Goal: Information Seeking & Learning: Learn about a topic

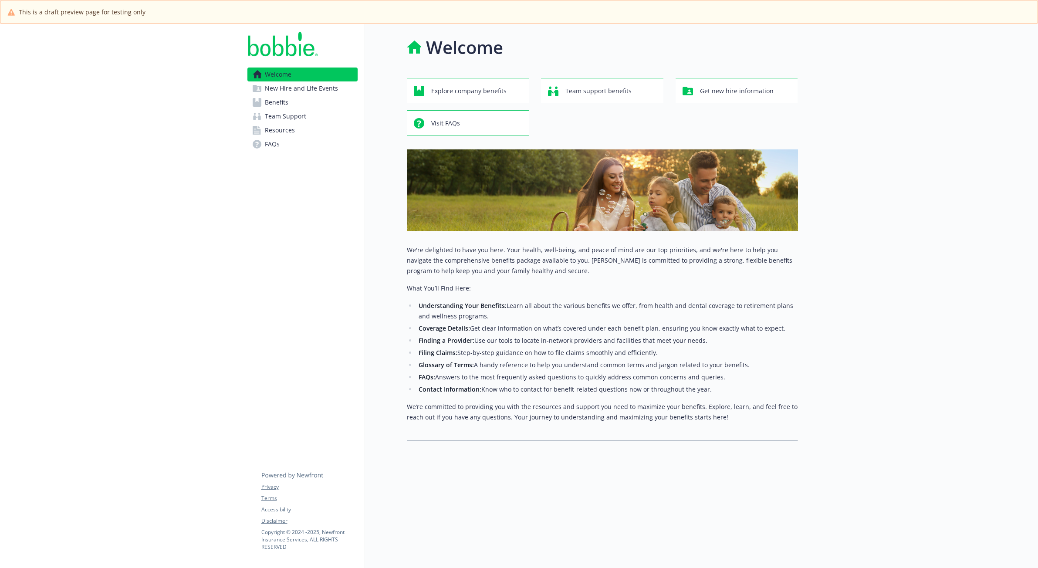
click at [321, 92] on span "New Hire and Life Events" at bounding box center [301, 88] width 73 height 14
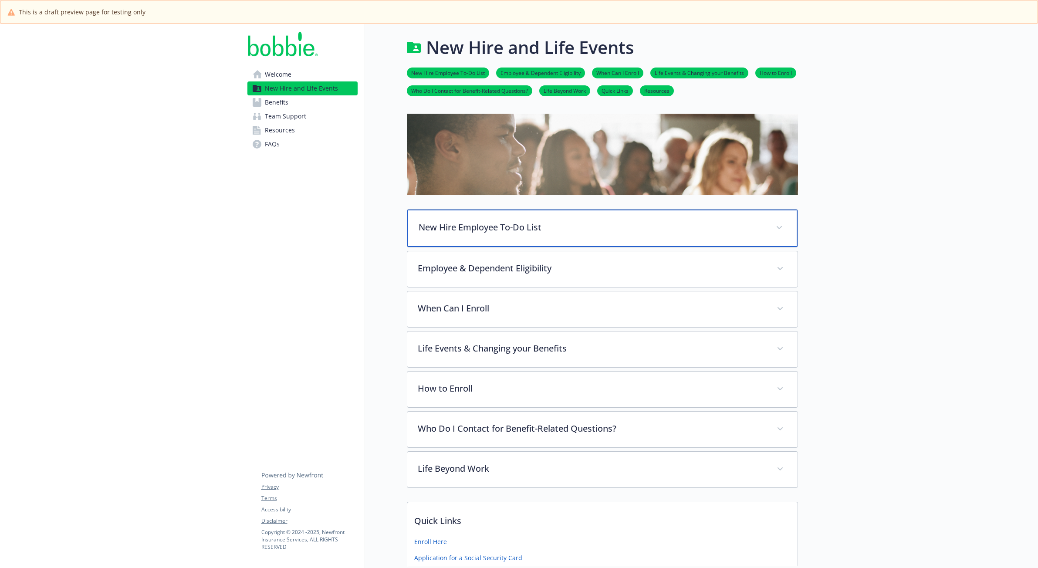
click at [562, 218] on div "New Hire Employee To-Do List" at bounding box center [602, 228] width 390 height 37
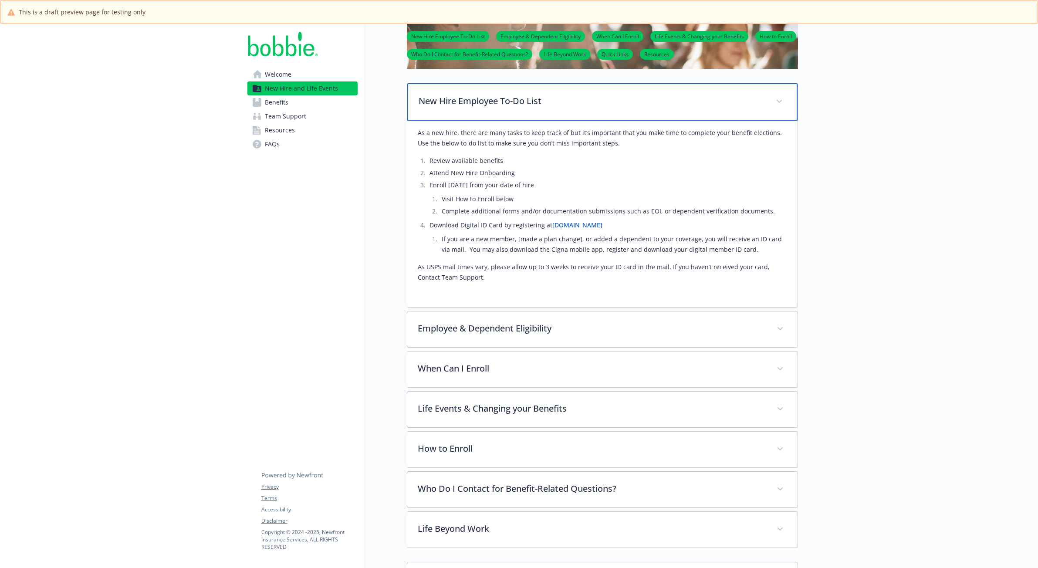
scroll to position [131, 0]
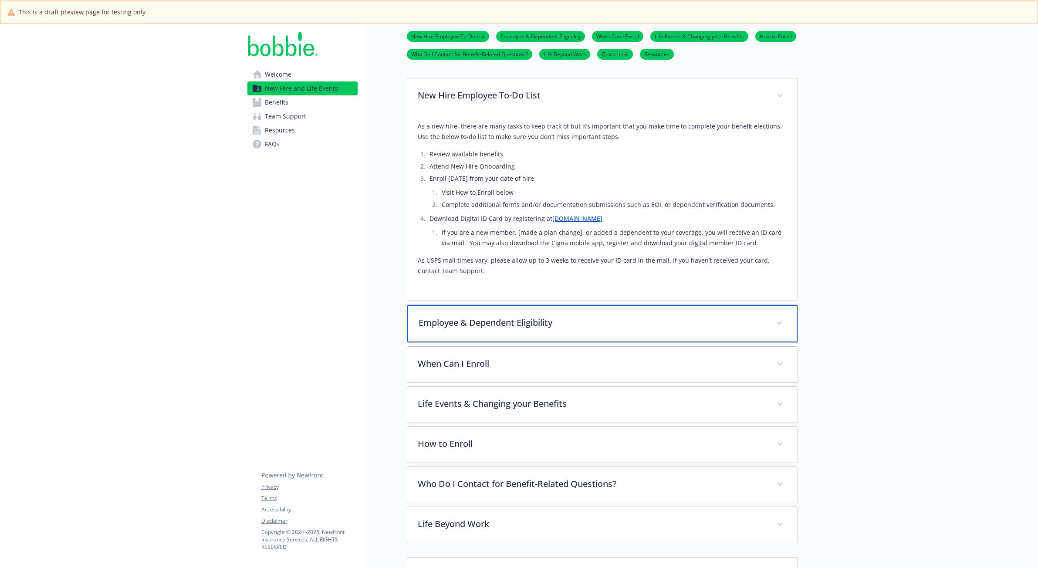
click at [601, 321] on p "Employee & Dependent Eligibility" at bounding box center [592, 322] width 347 height 13
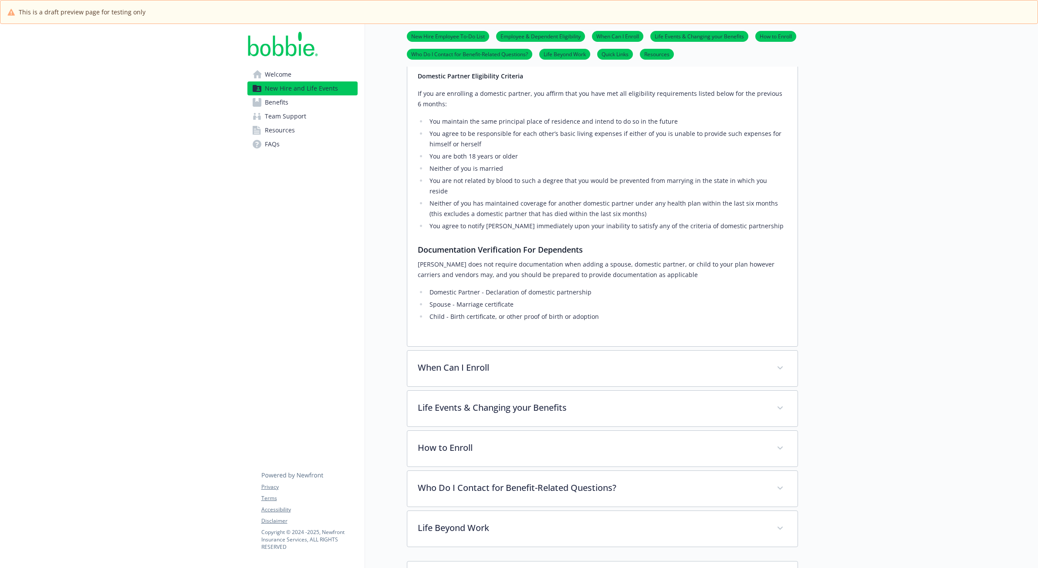
scroll to position [695, 0]
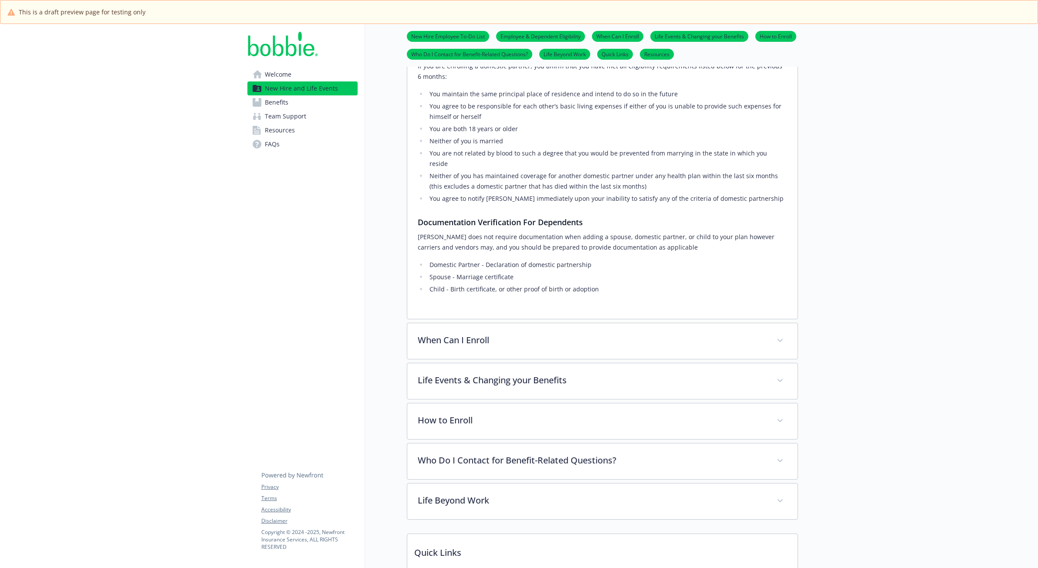
click at [312, 103] on link "Benefits" at bounding box center [302, 102] width 110 height 14
